Goal: Information Seeking & Learning: Learn about a topic

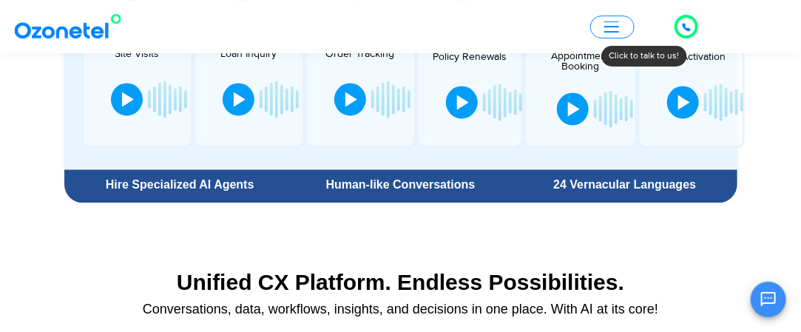
scroll to position [740, 0]
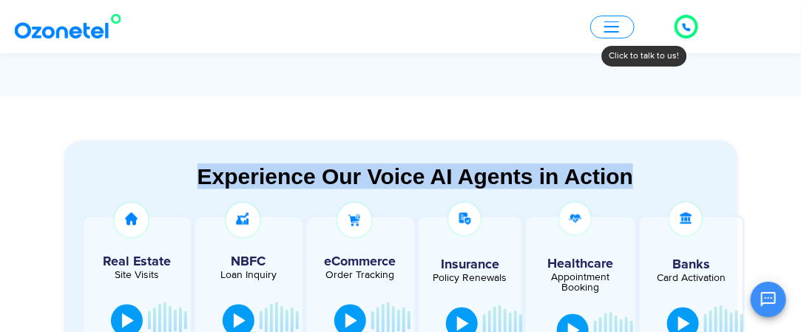
drag, startPoint x: 182, startPoint y: 172, endPoint x: 726, endPoint y: 178, distance: 543.7
click at [726, 178] on div "Experience Our Voice AI Agents in Action" at bounding box center [415, 176] width 673 height 26
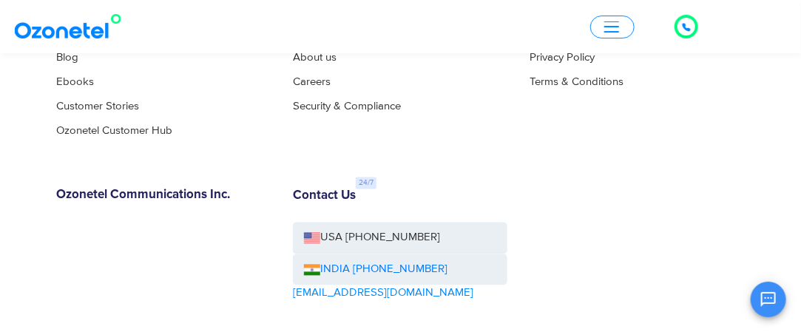
scroll to position [8274, 0]
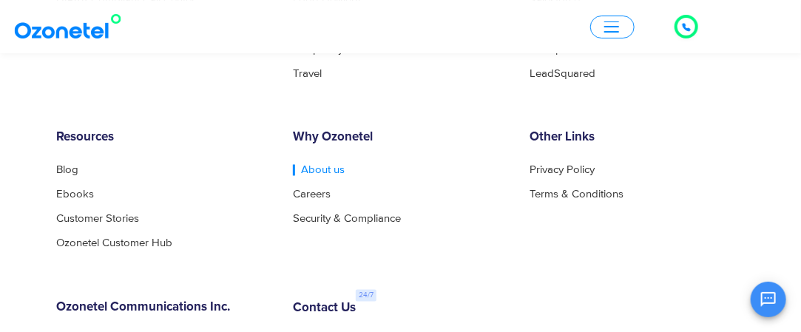
click at [300, 176] on link "About us" at bounding box center [319, 170] width 52 height 11
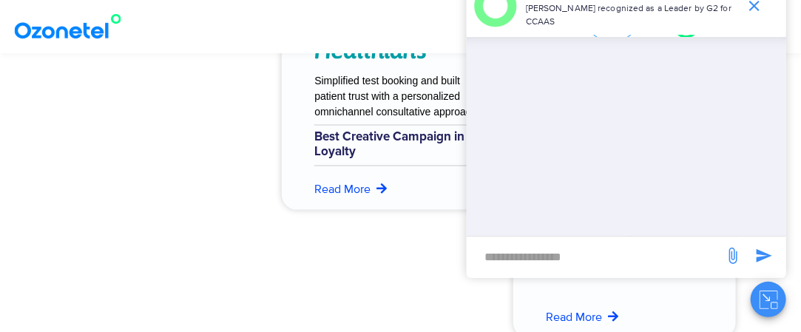
scroll to position [6277, 0]
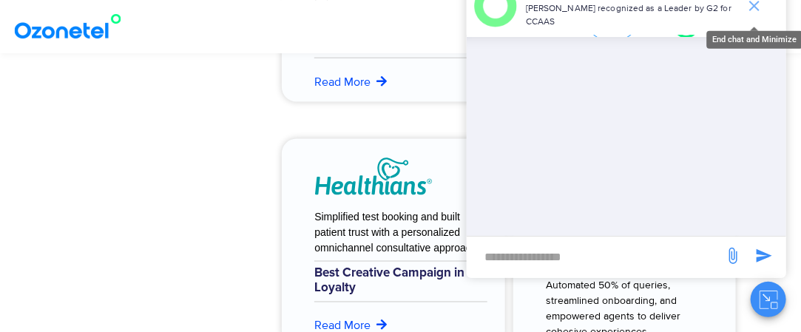
click at [754, 7] on icon "end chat or minimize" at bounding box center [754, 6] width 10 height 10
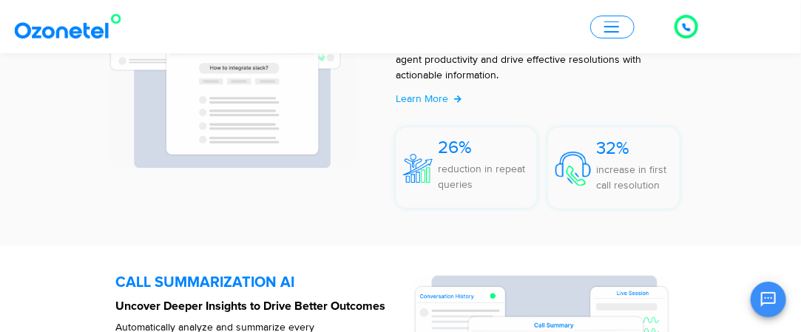
scroll to position [3328, 0]
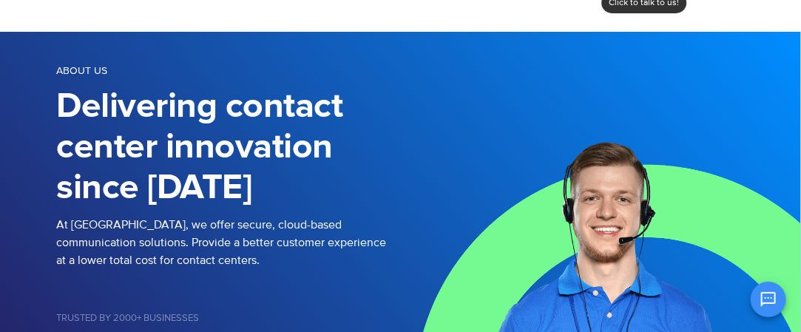
scroll to position [74, 0]
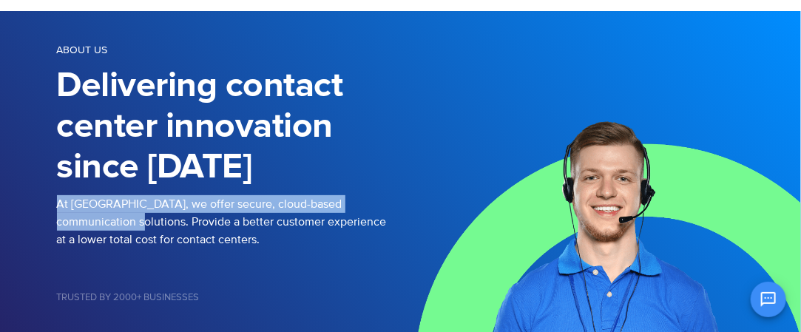
drag, startPoint x: 53, startPoint y: 196, endPoint x: 104, endPoint y: 220, distance: 56.9
click at [104, 220] on div "About us Delivering contact center innovation since [DATE] At [GEOGRAPHIC_DATA]…" at bounding box center [401, 199] width 710 height 317
copy p "At [GEOGRAPHIC_DATA], we offer secure, cloud-based communication solutions."
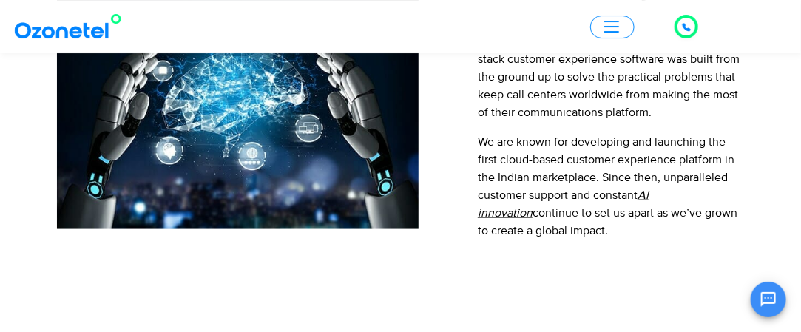
scroll to position [518, 0]
